Goal: Navigation & Orientation: Find specific page/section

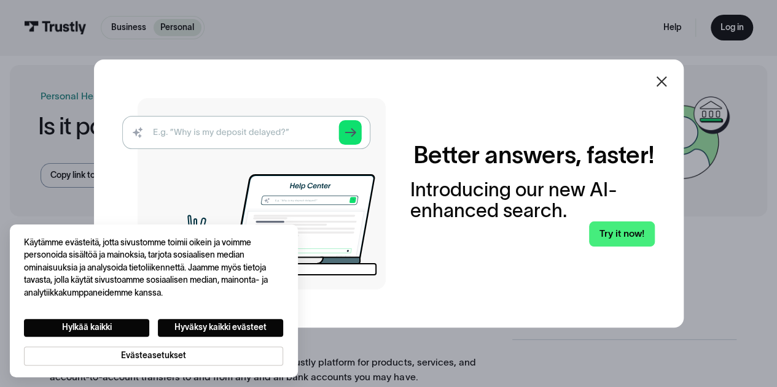
click at [668, 77] on icon at bounding box center [661, 81] width 15 height 15
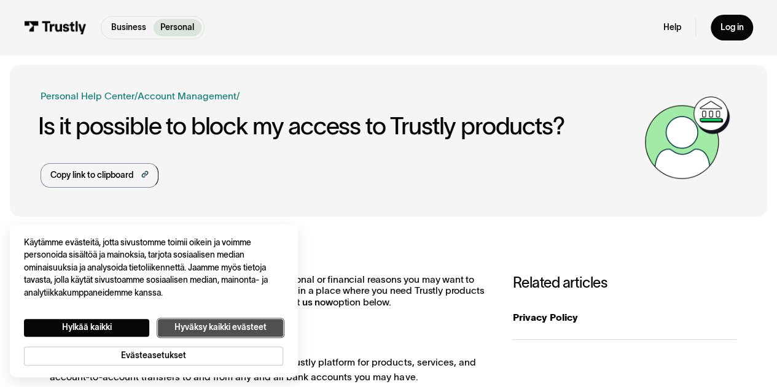
click at [242, 325] on button "Hyväksy kaikki evästeet" at bounding box center [220, 328] width 125 height 18
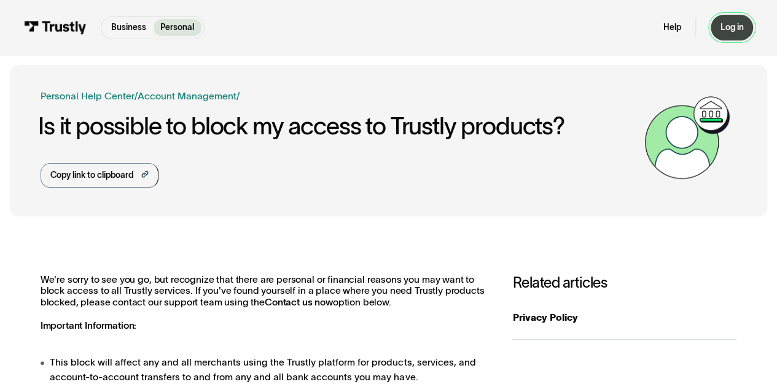
click at [731, 26] on div "Log in" at bounding box center [731, 27] width 23 height 11
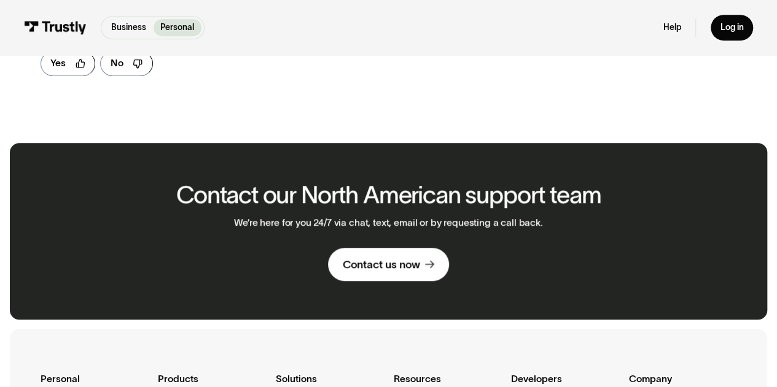
scroll to position [94, 0]
